Goal: Use online tool/utility: Utilize a website feature to perform a specific function

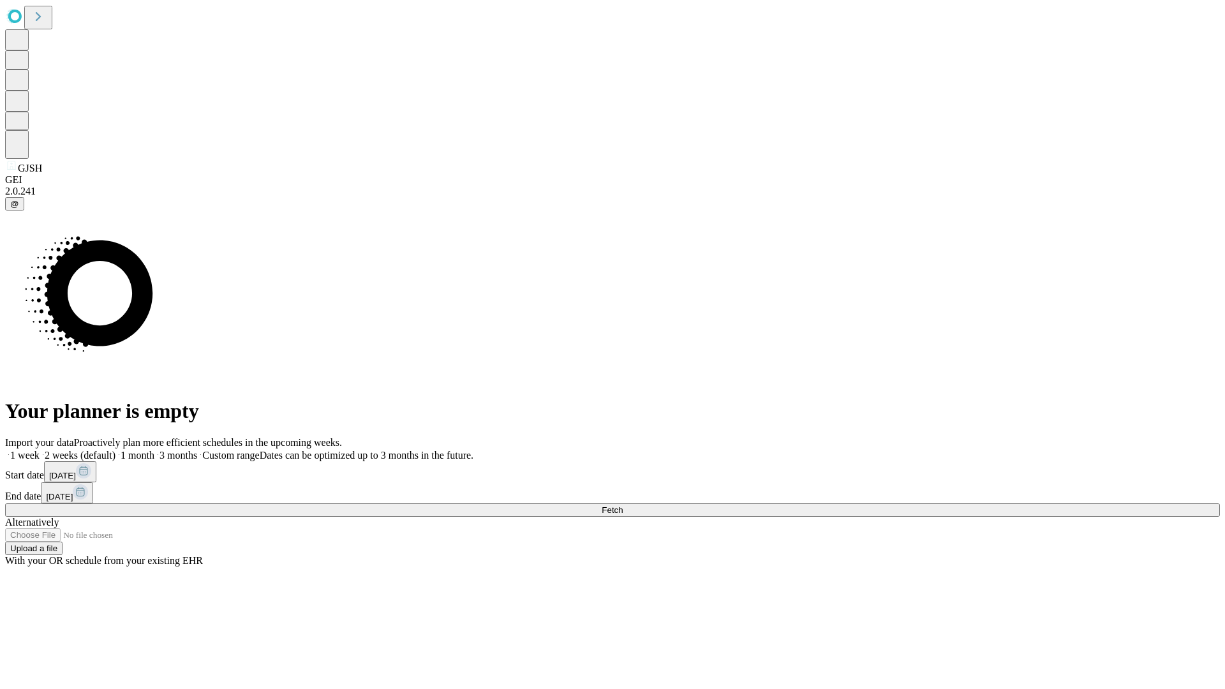
click at [623, 505] on span "Fetch" at bounding box center [612, 510] width 21 height 10
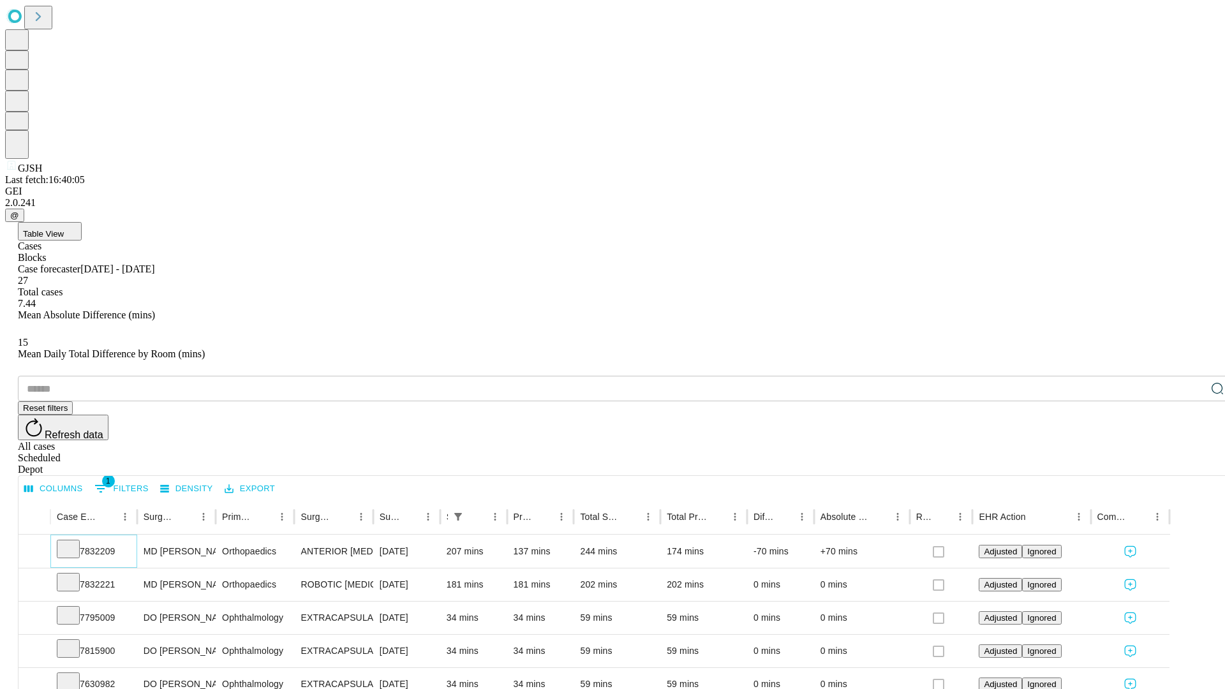
click at [75, 542] on icon at bounding box center [68, 548] width 13 height 13
